Goal: Navigation & Orientation: Find specific page/section

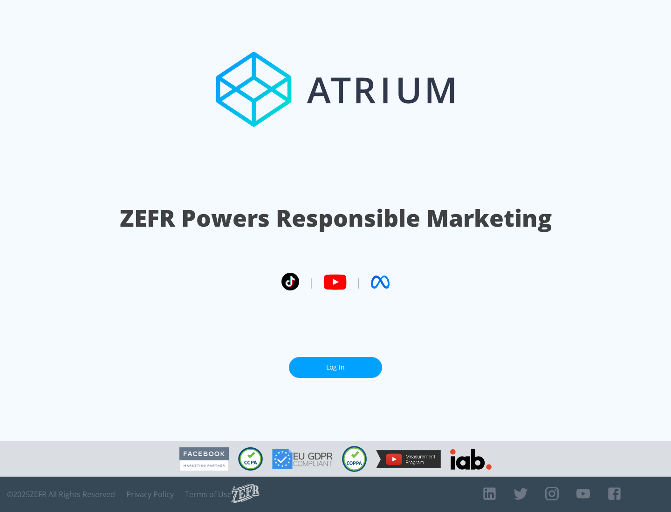
click at [335, 364] on link "Log In" at bounding box center [335, 367] width 93 height 21
